Goal: Find specific page/section: Find specific page/section

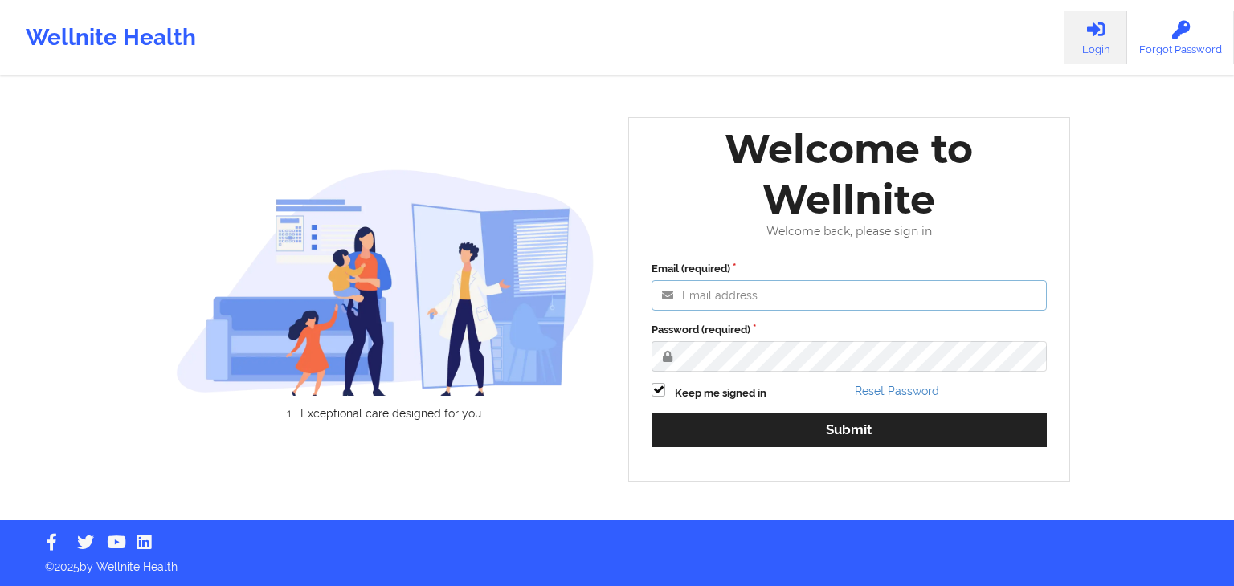
click at [243, 116] on input "Email (required)" at bounding box center [848, 295] width 395 height 31
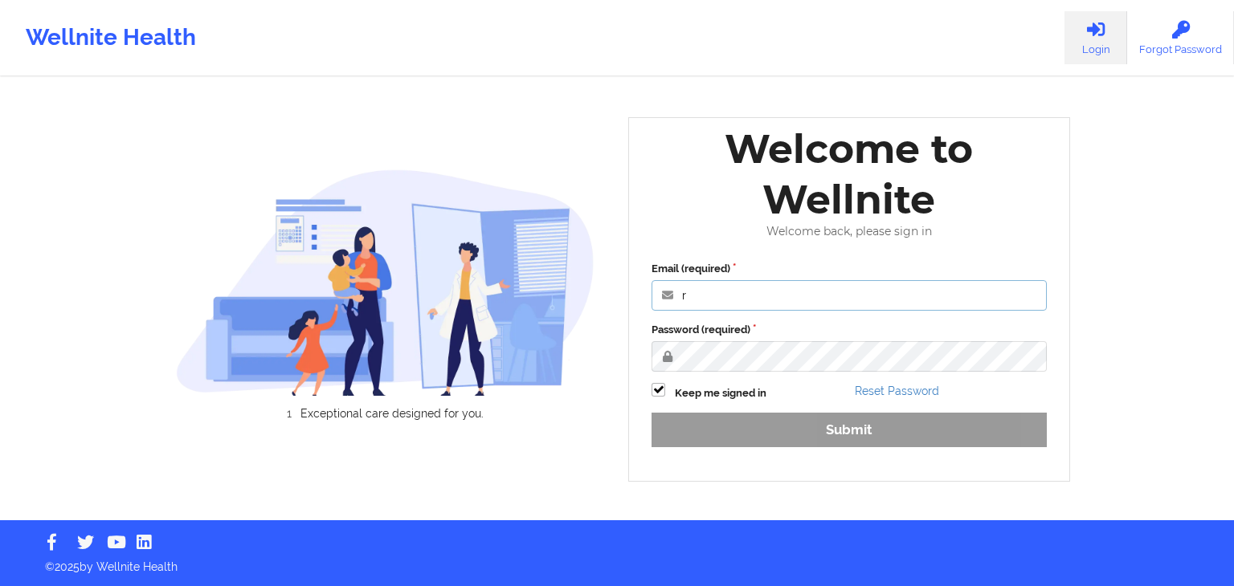
type input "[PERSON_NAME][EMAIL_ADDRESS][DOMAIN_NAME]"
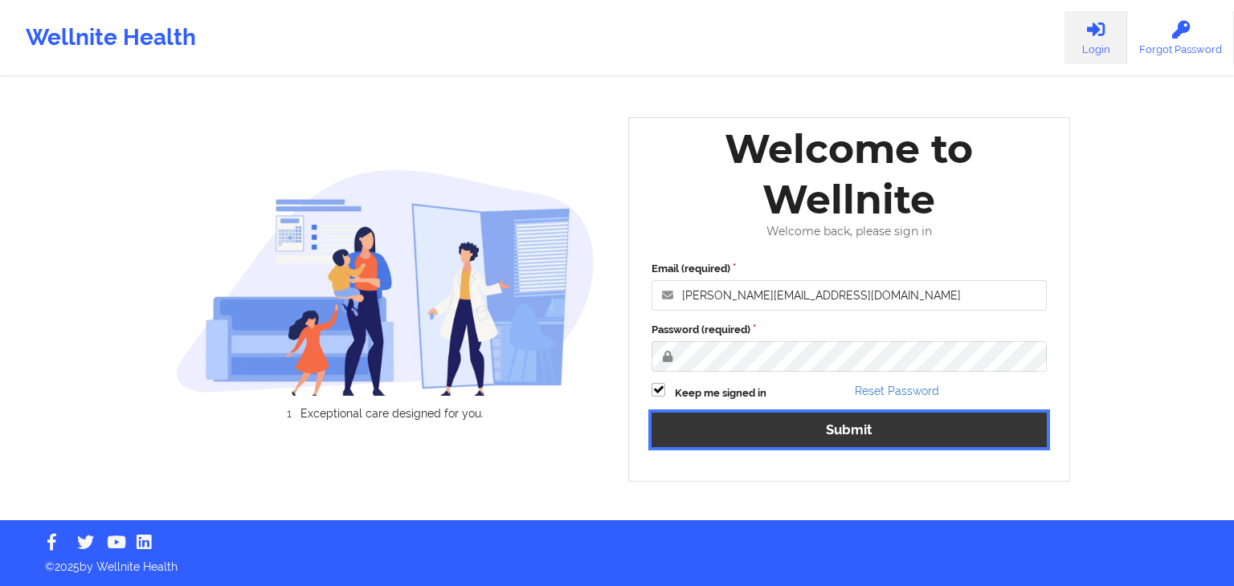
click at [243, 116] on button "Submit" at bounding box center [848, 430] width 395 height 35
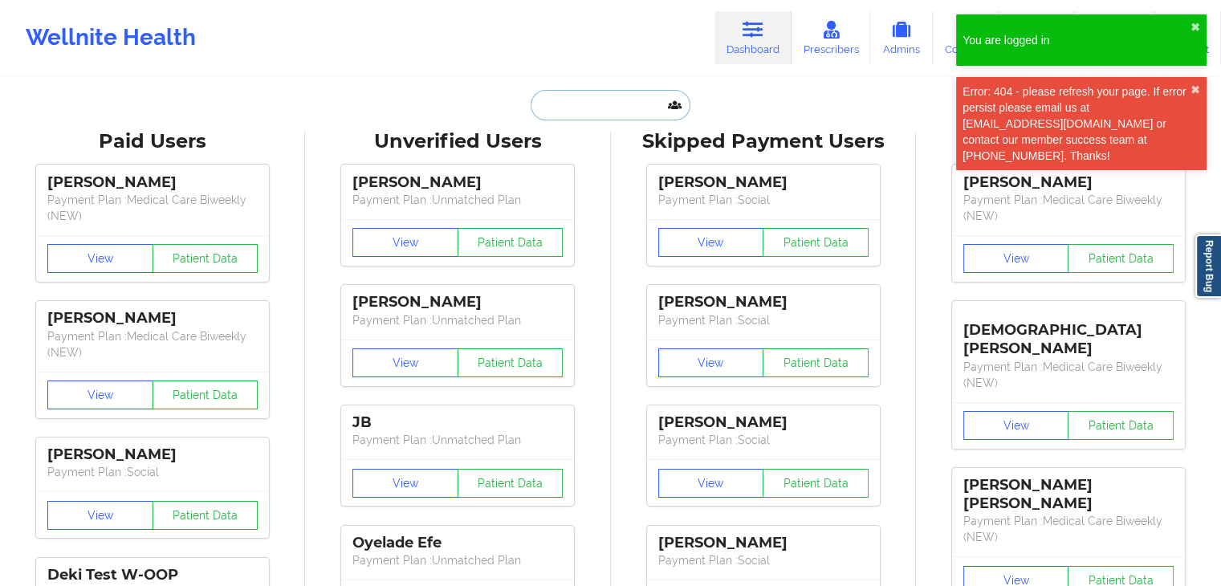
drag, startPoint x: 594, startPoint y: 110, endPoint x: 565, endPoint y: 107, distance: 29.1
paste input "[PERSON_NAME]"
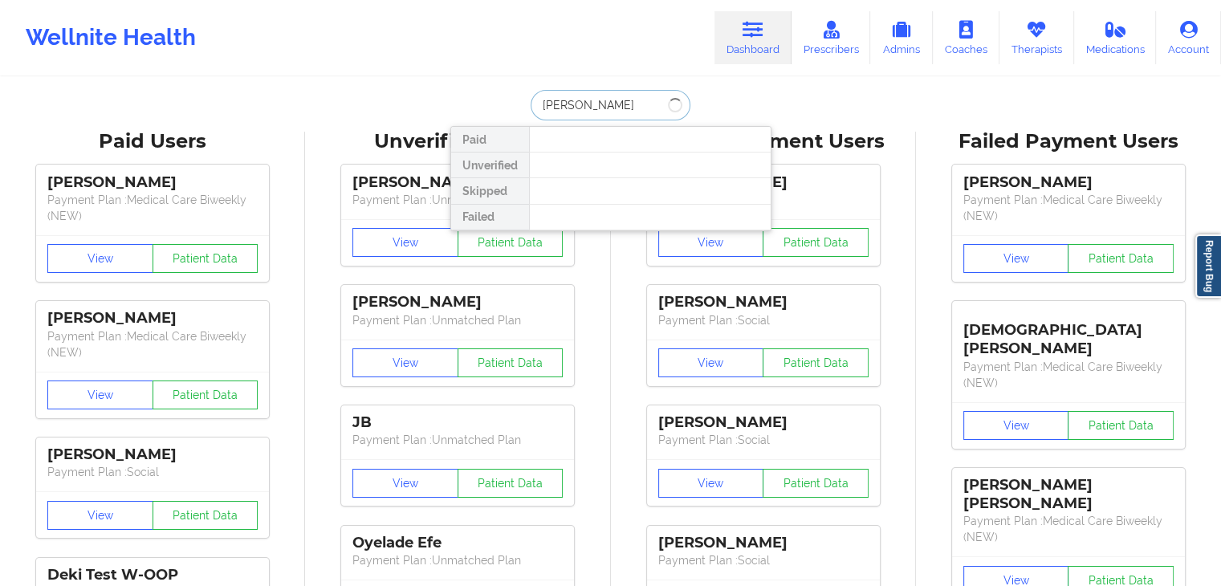
type input "[PERSON_NAME]"
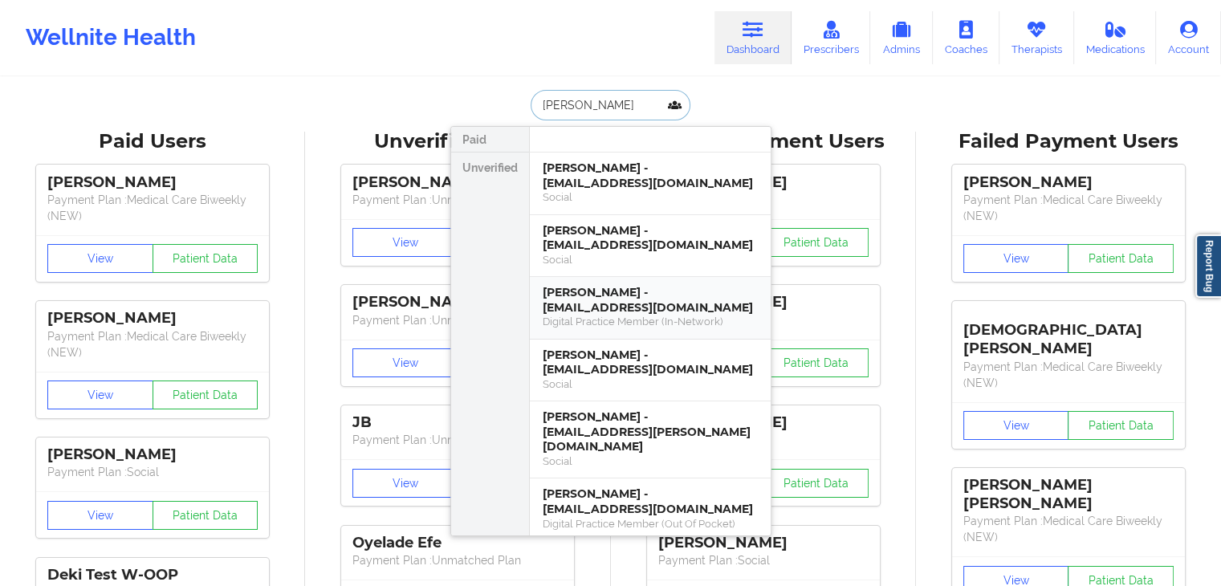
click at [243, 116] on div "Digital Practice Member (In-Network)" at bounding box center [650, 322] width 215 height 14
